Goal: Information Seeking & Learning: Learn about a topic

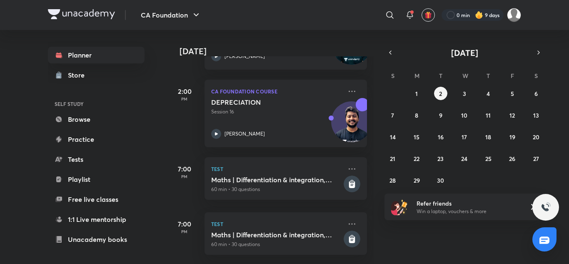
scroll to position [497, 0]
click at [217, 129] on icon at bounding box center [216, 134] width 10 height 10
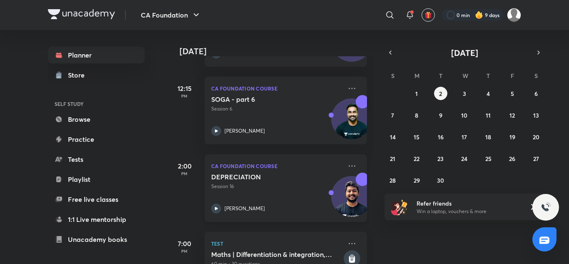
scroll to position [413, 0]
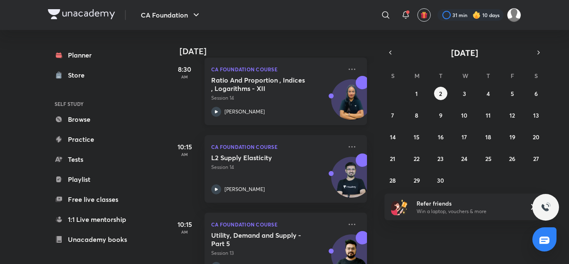
scroll to position [167, 0]
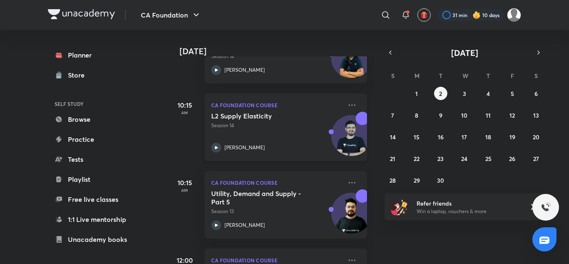
click at [213, 151] on icon at bounding box center [216, 147] width 10 height 10
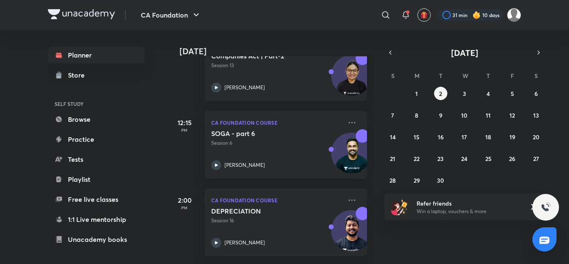
scroll to position [382, 0]
click at [217, 160] on icon at bounding box center [216, 165] width 10 height 10
